Goal: Find contact information: Find contact information

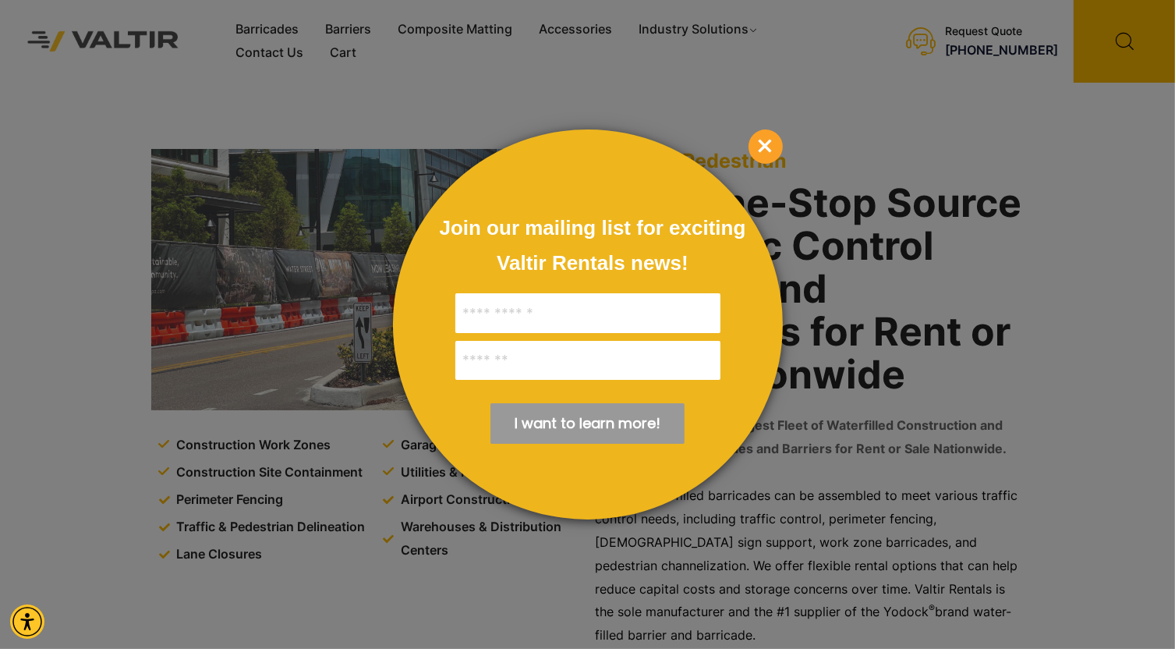
click at [770, 152] on span "×" at bounding box center [765, 146] width 34 height 34
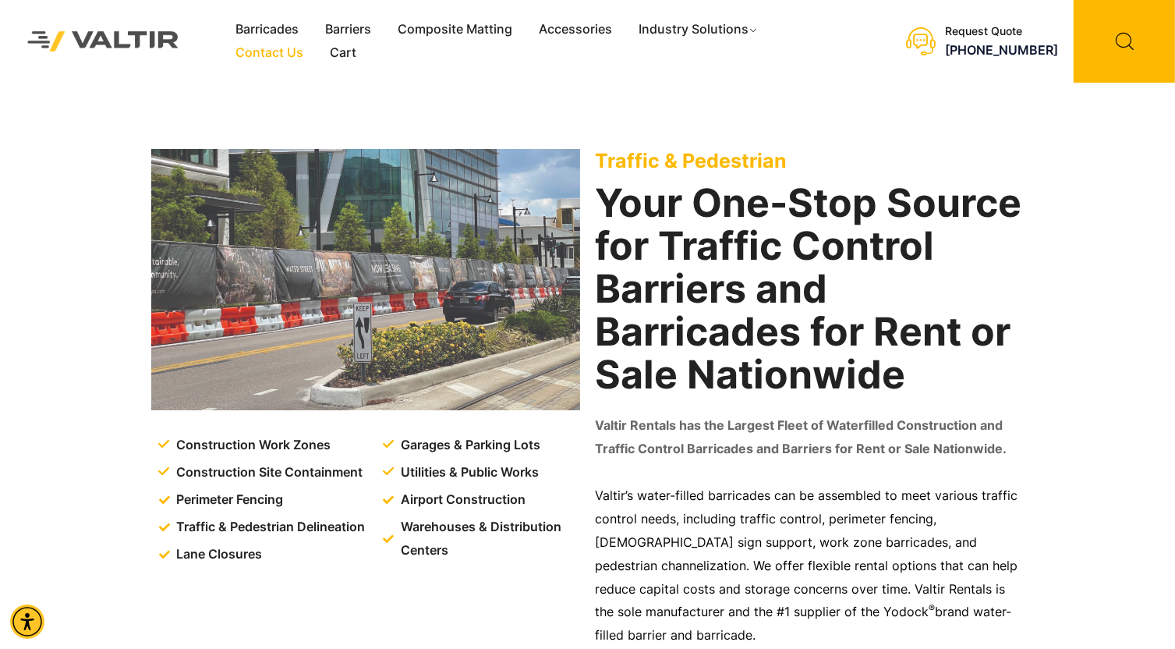
click at [276, 56] on link "Contact Us" at bounding box center [269, 52] width 94 height 23
